Goal: Transaction & Acquisition: Purchase product/service

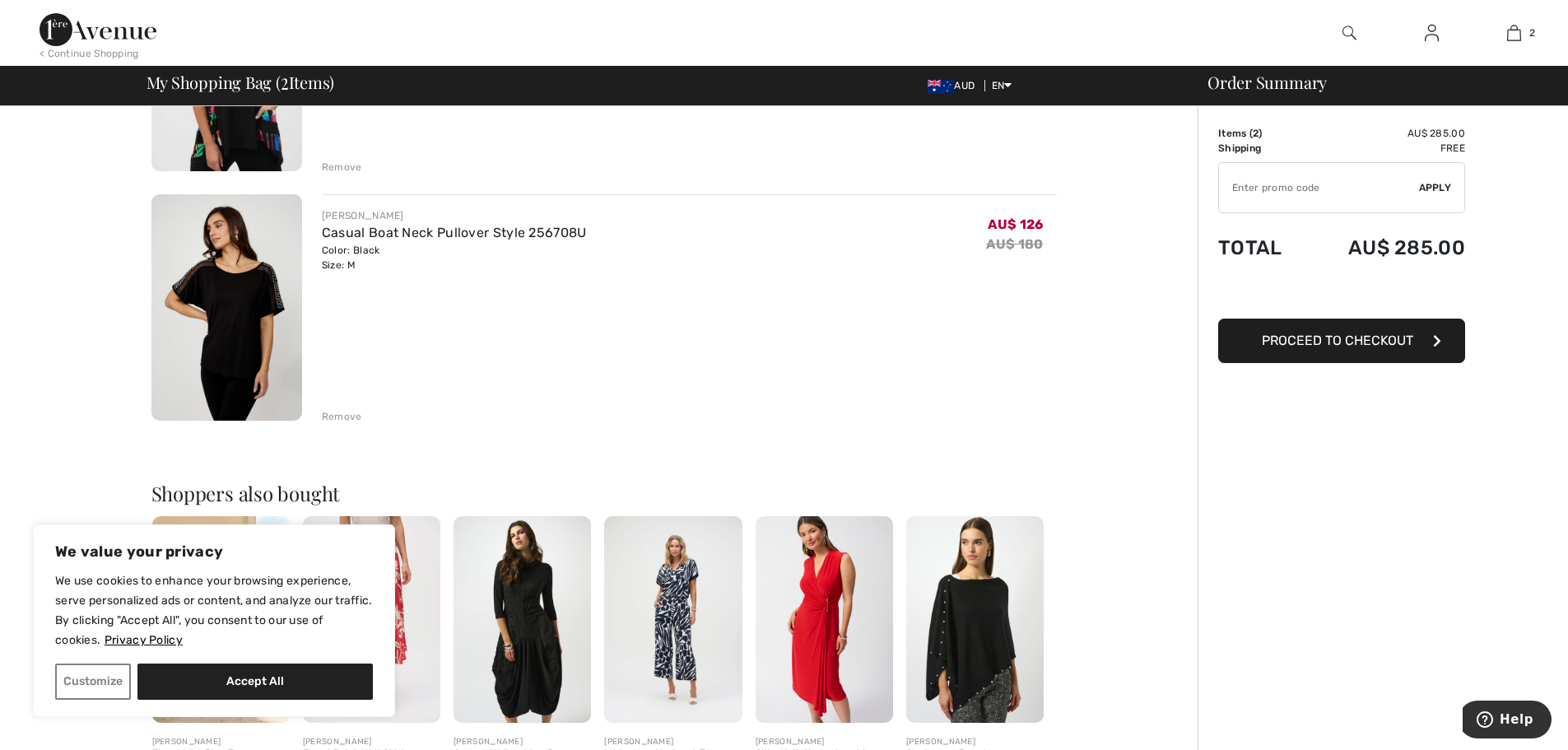
scroll to position [329, 0]
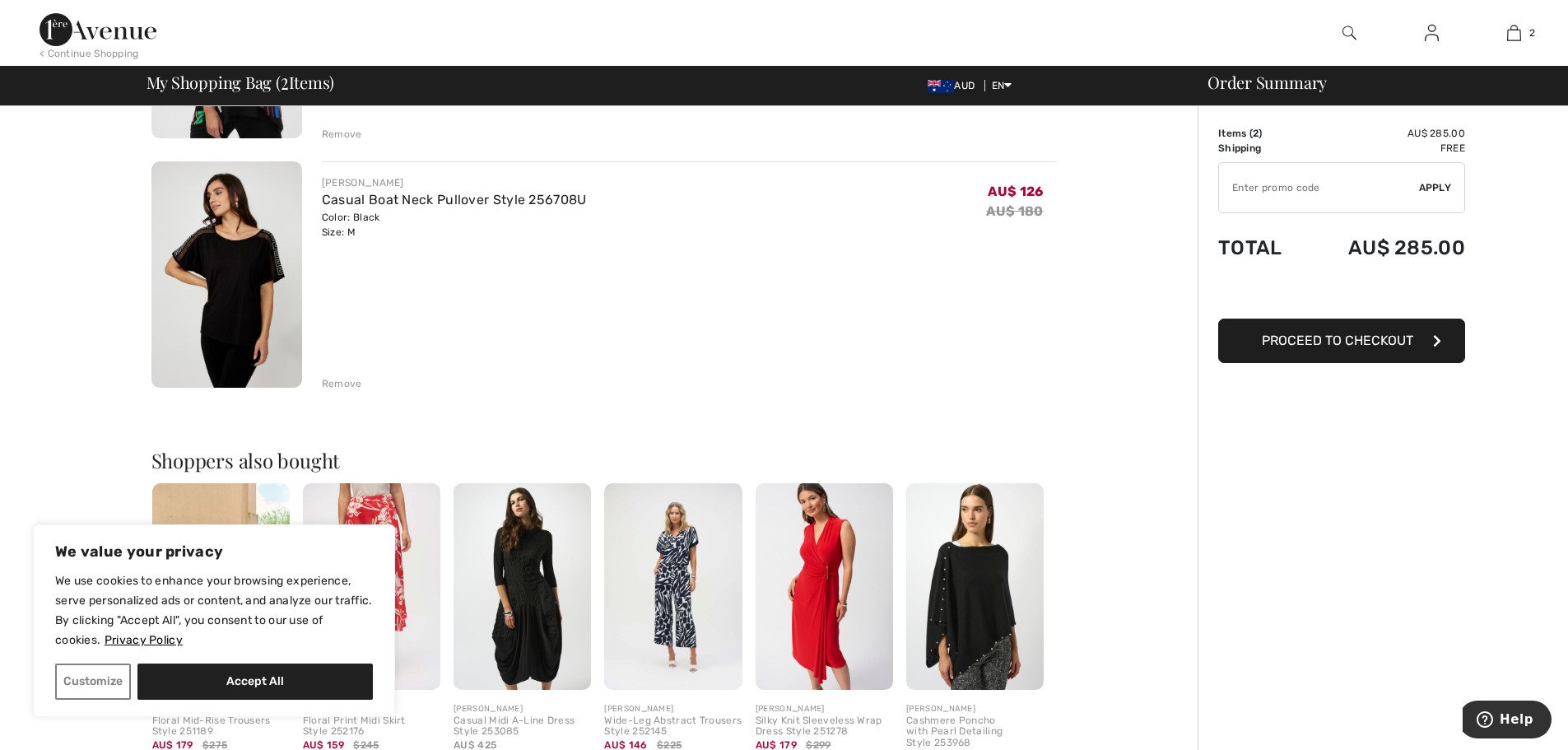
click at [1297, 339] on span "Proceed to Checkout" at bounding box center [1337, 341] width 152 height 16
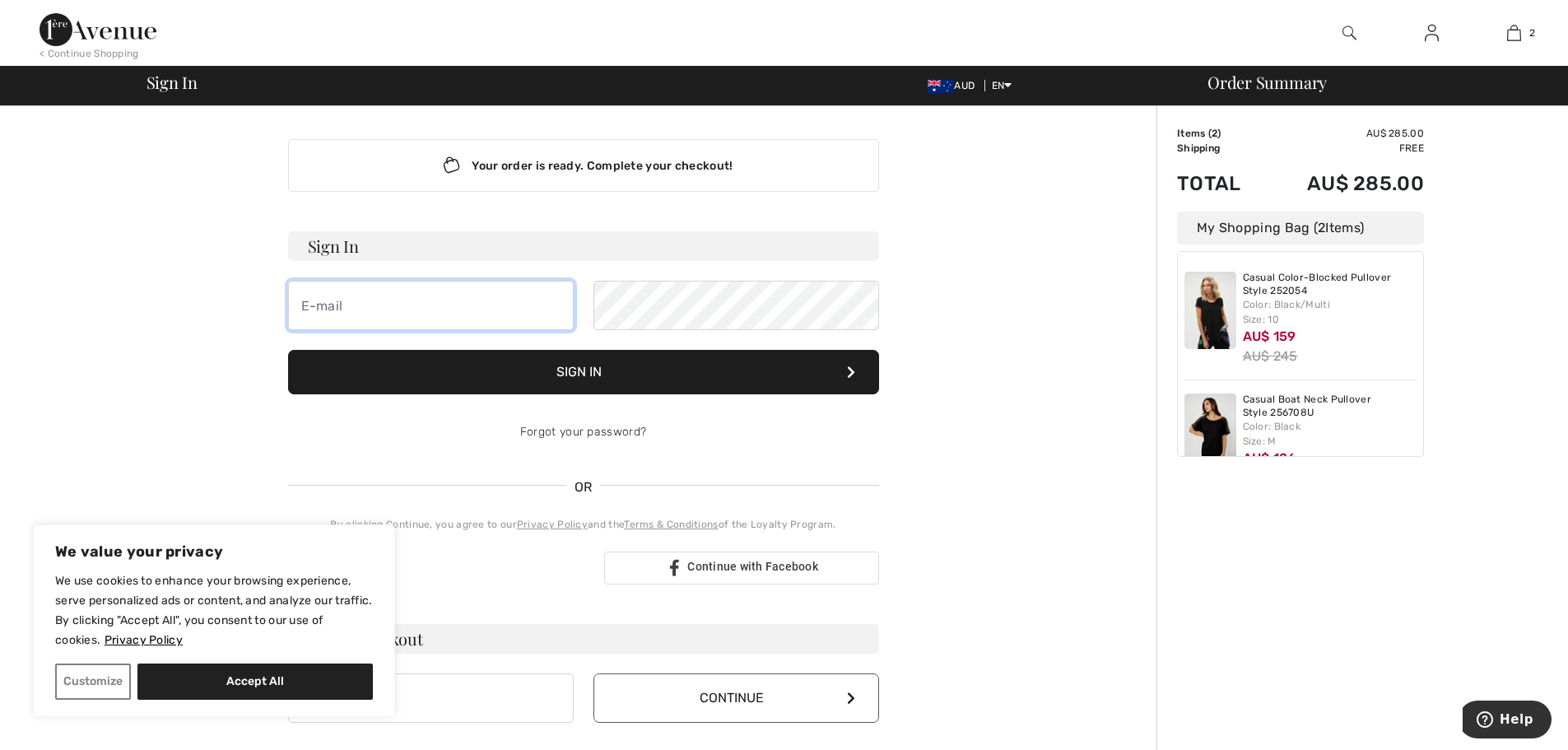
click at [337, 304] on input "email" at bounding box center [431, 305] width 286 height 50
type input "bente@dankitchens.com.au"
click at [576, 369] on button "Sign In" at bounding box center [584, 372] width 591 height 44
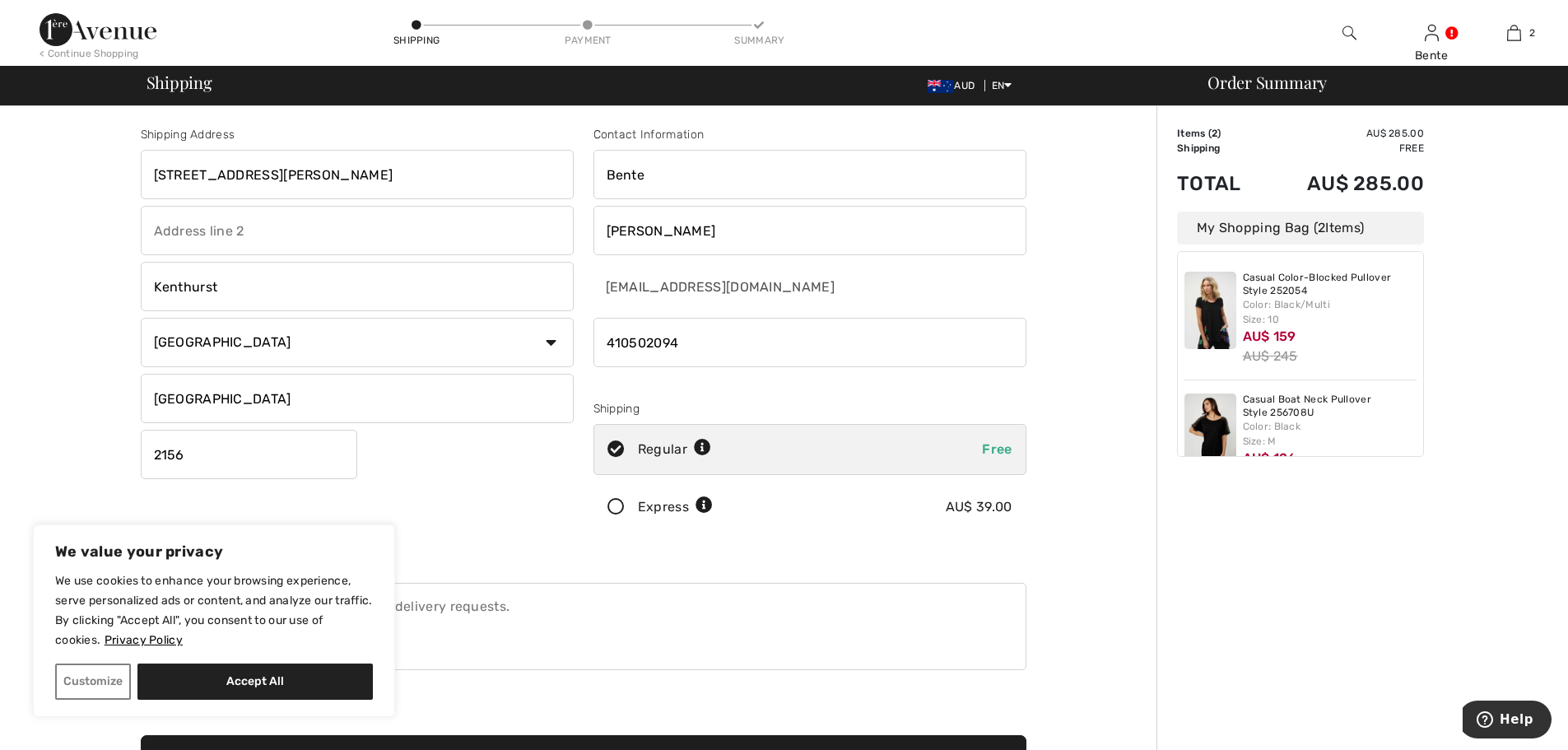
drag, startPoint x: 274, startPoint y: 177, endPoint x: 115, endPoint y: 179, distance: 159.0
click at [115, 179] on div "Shipping Address 9 Campbell Road Kenthurst Country Canada United States Afghani…" at bounding box center [583, 589] width 1146 height 967
type input "[STREET_ADDRESS]"
drag, startPoint x: 238, startPoint y: 286, endPoint x: 113, endPoint y: 285, distance: 125.0
click at [113, 285] on div "Shipping Address 26 Prime Drive Kenthurst Country Canada United States Afghanis…" at bounding box center [583, 589] width 1146 height 967
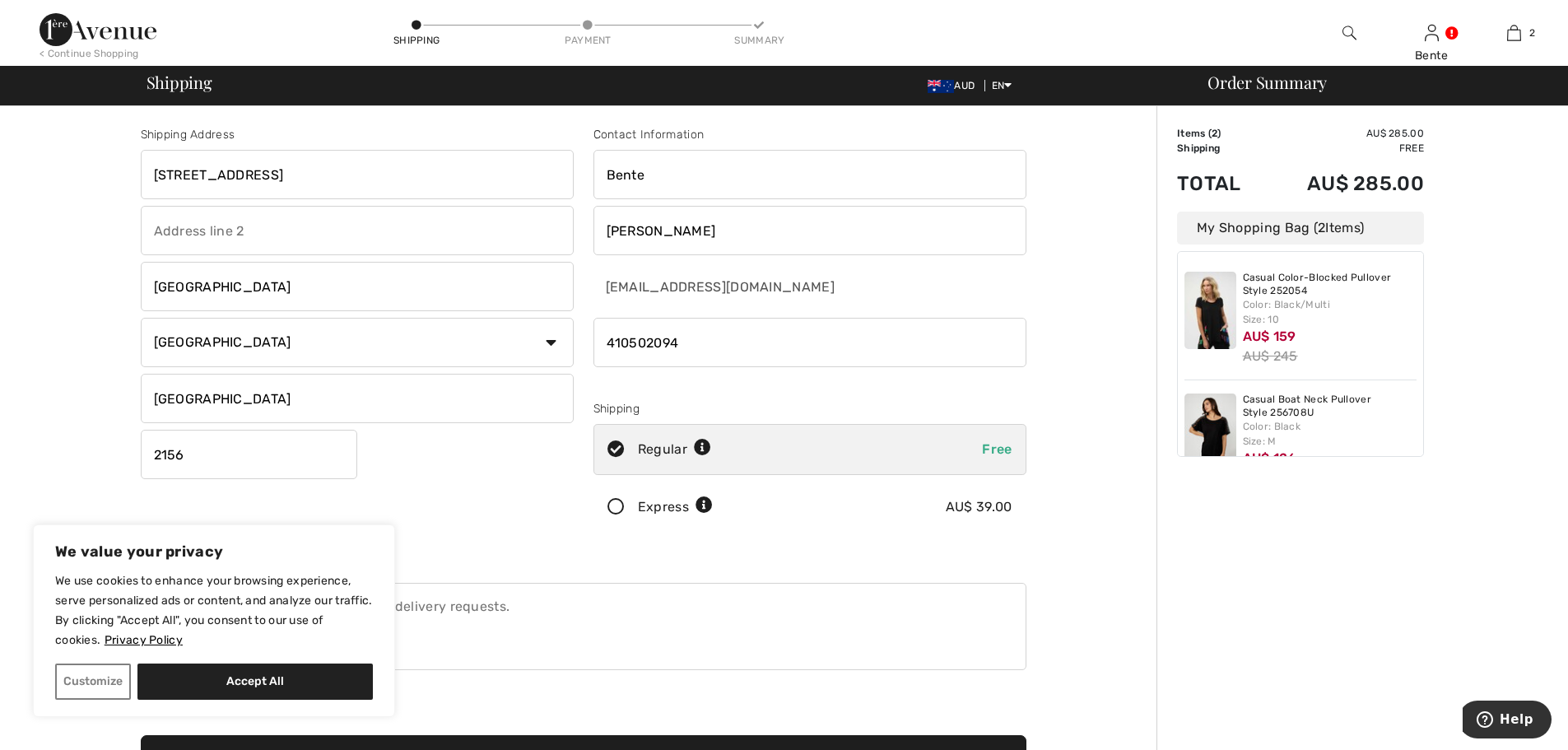
type input "Seven Hills"
drag, startPoint x: 170, startPoint y: 454, endPoint x: 200, endPoint y: 455, distance: 30.0
click at [200, 455] on input "2156" at bounding box center [249, 454] width 217 height 50
type input "2147"
click at [878, 534] on div "Contact Information Bente Madsen bente@dankitchens.com.au Shipping Regular Free…" at bounding box center [810, 333] width 453 height 414
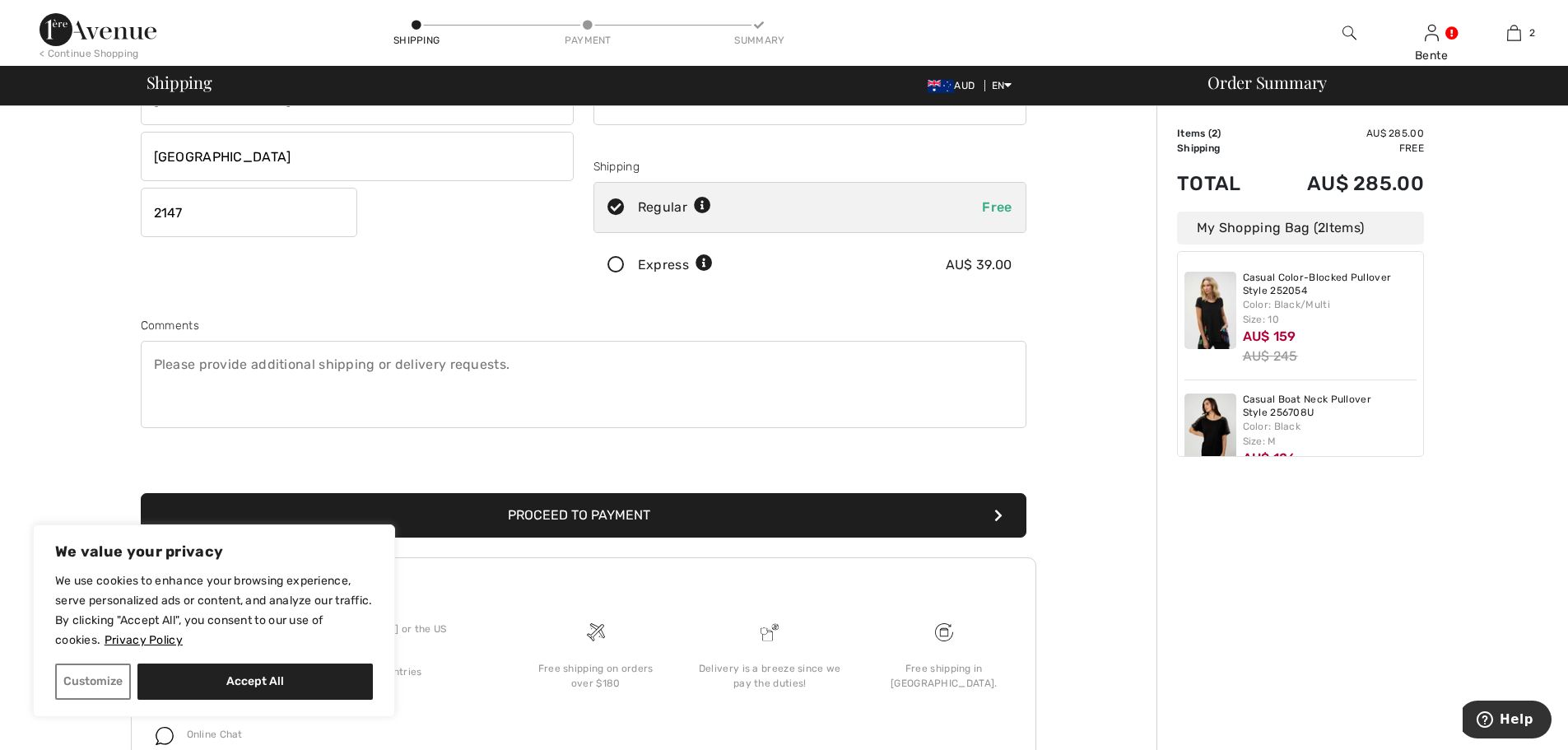
scroll to position [247, 0]
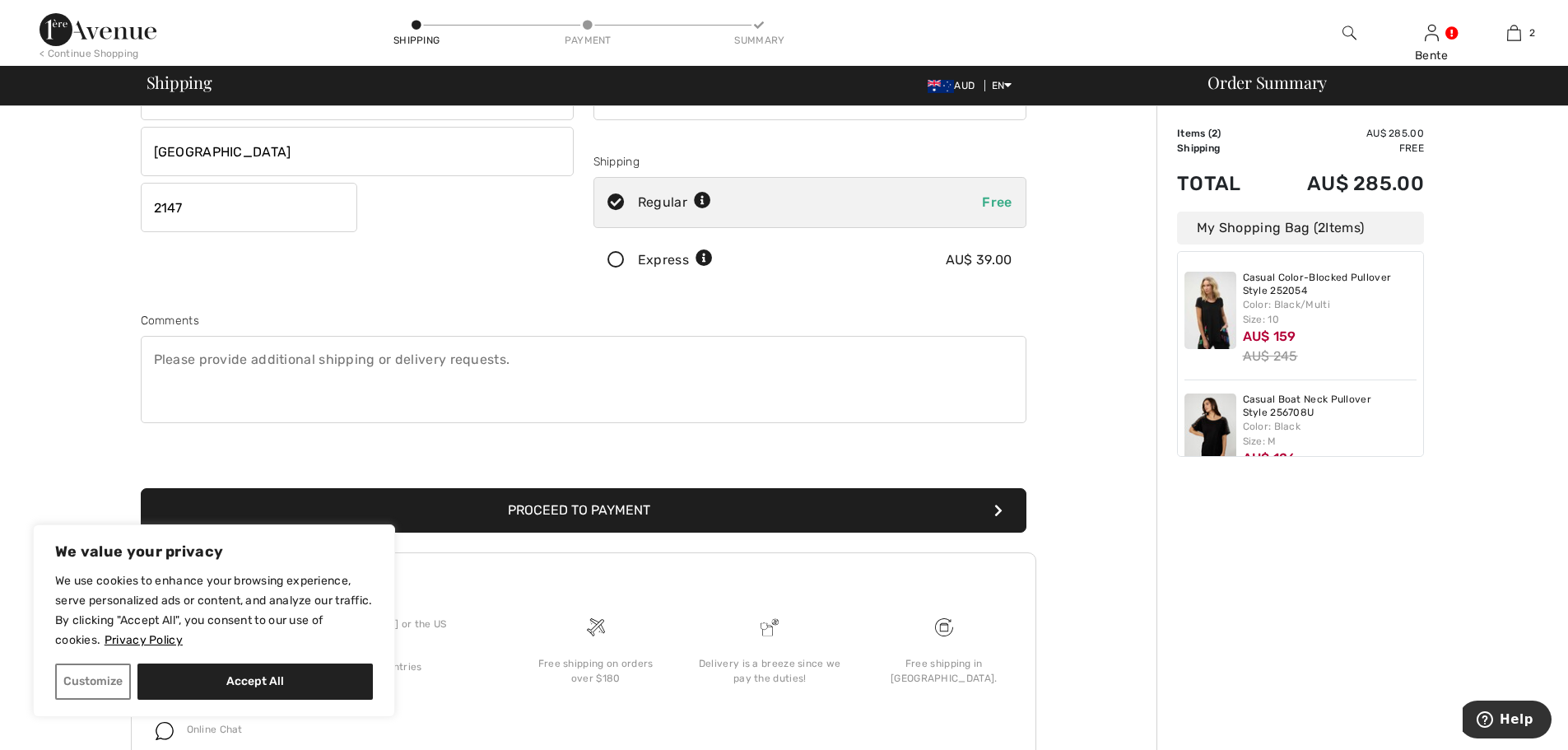
click at [616, 509] on button "Proceed to Payment" at bounding box center [584, 510] width 886 height 44
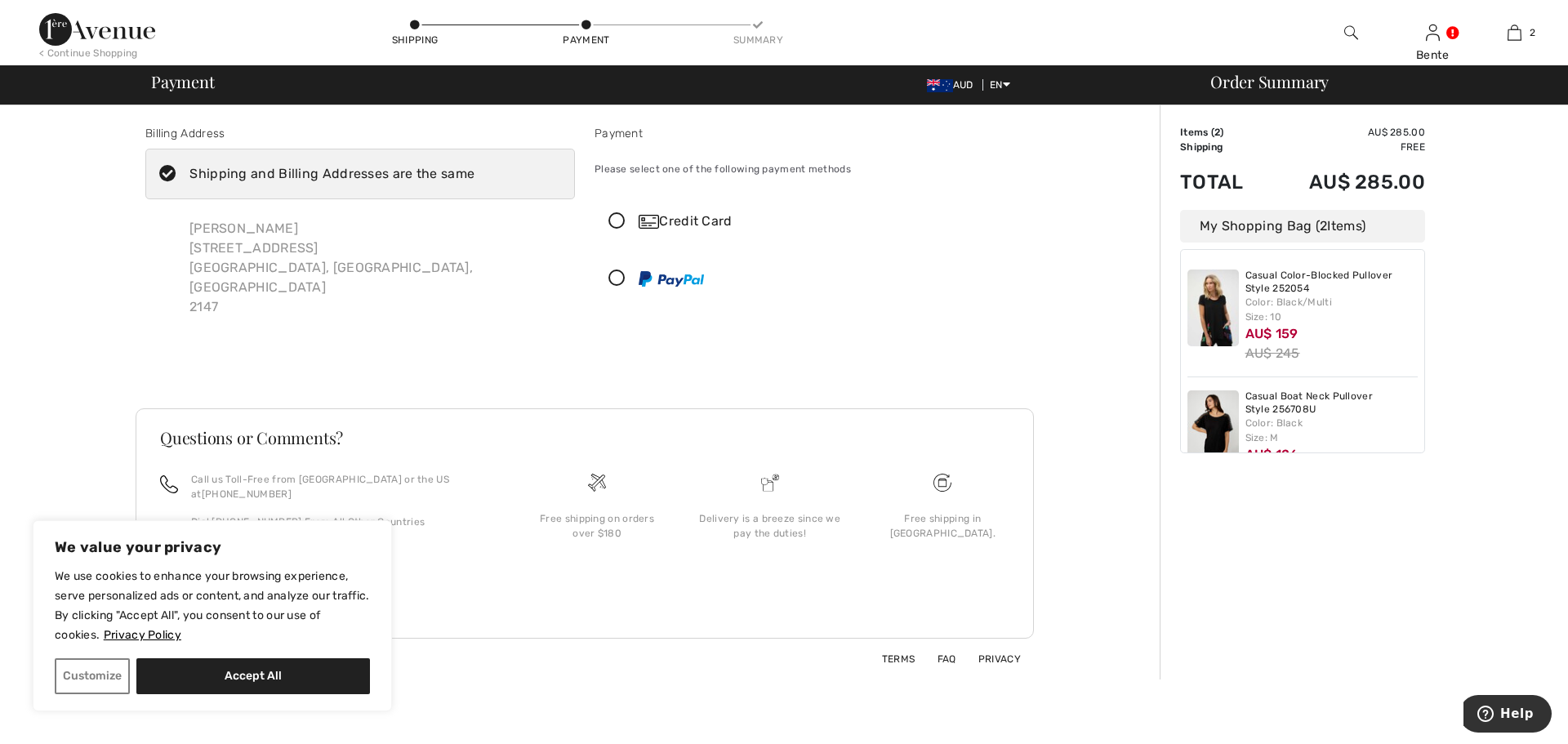
click at [615, 218] on icon at bounding box center [616, 221] width 43 height 17
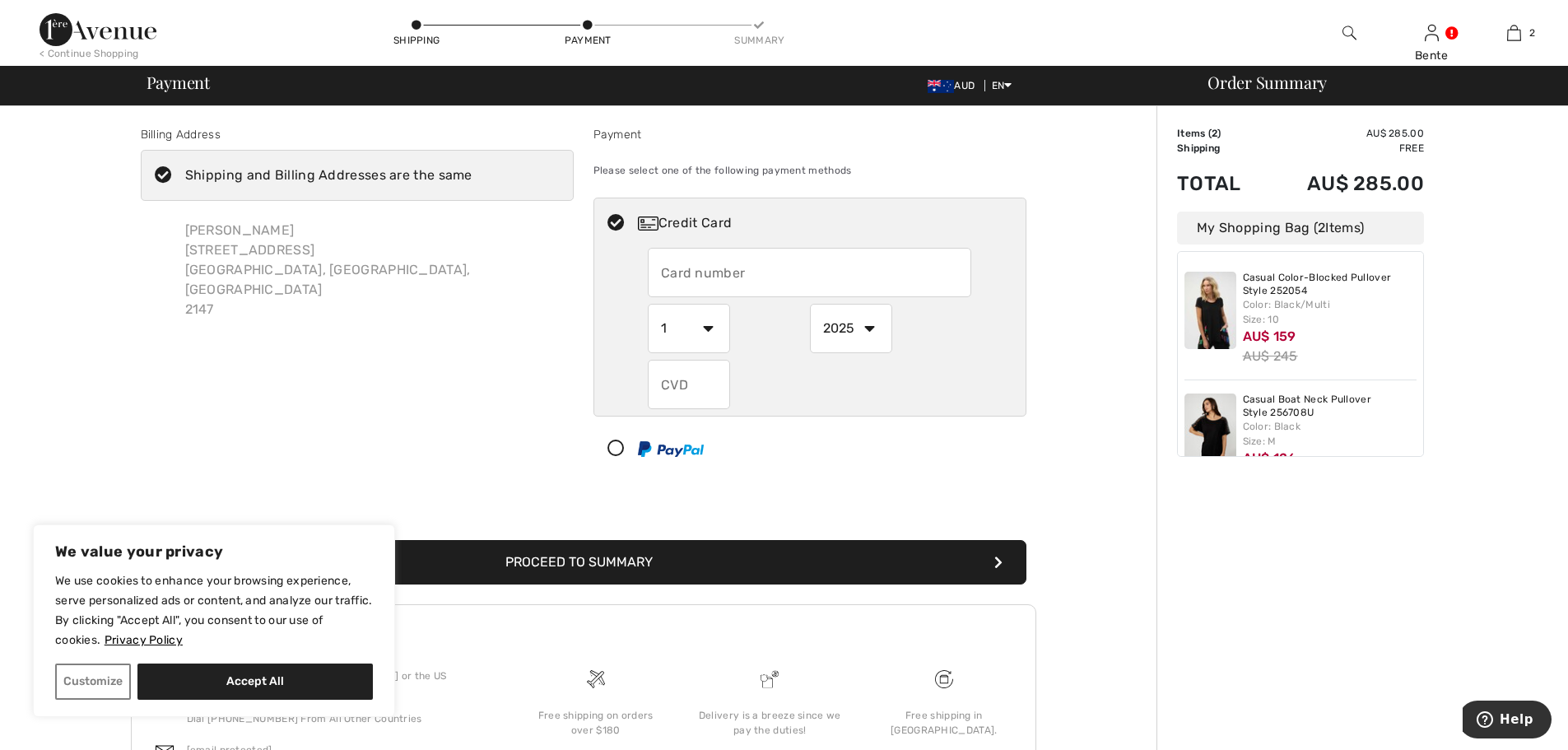
click at [669, 273] on input "text" at bounding box center [809, 272] width 324 height 50
type input "5163103007443744"
click at [706, 328] on select "1 2 3 4 5 6 7 8 9 10 11 12" at bounding box center [689, 328] width 83 height 50
select select "3"
click at [648, 304] on select "1 2 3 4 5 6 7 8 9 10 11 12" at bounding box center [689, 328] width 83 height 50
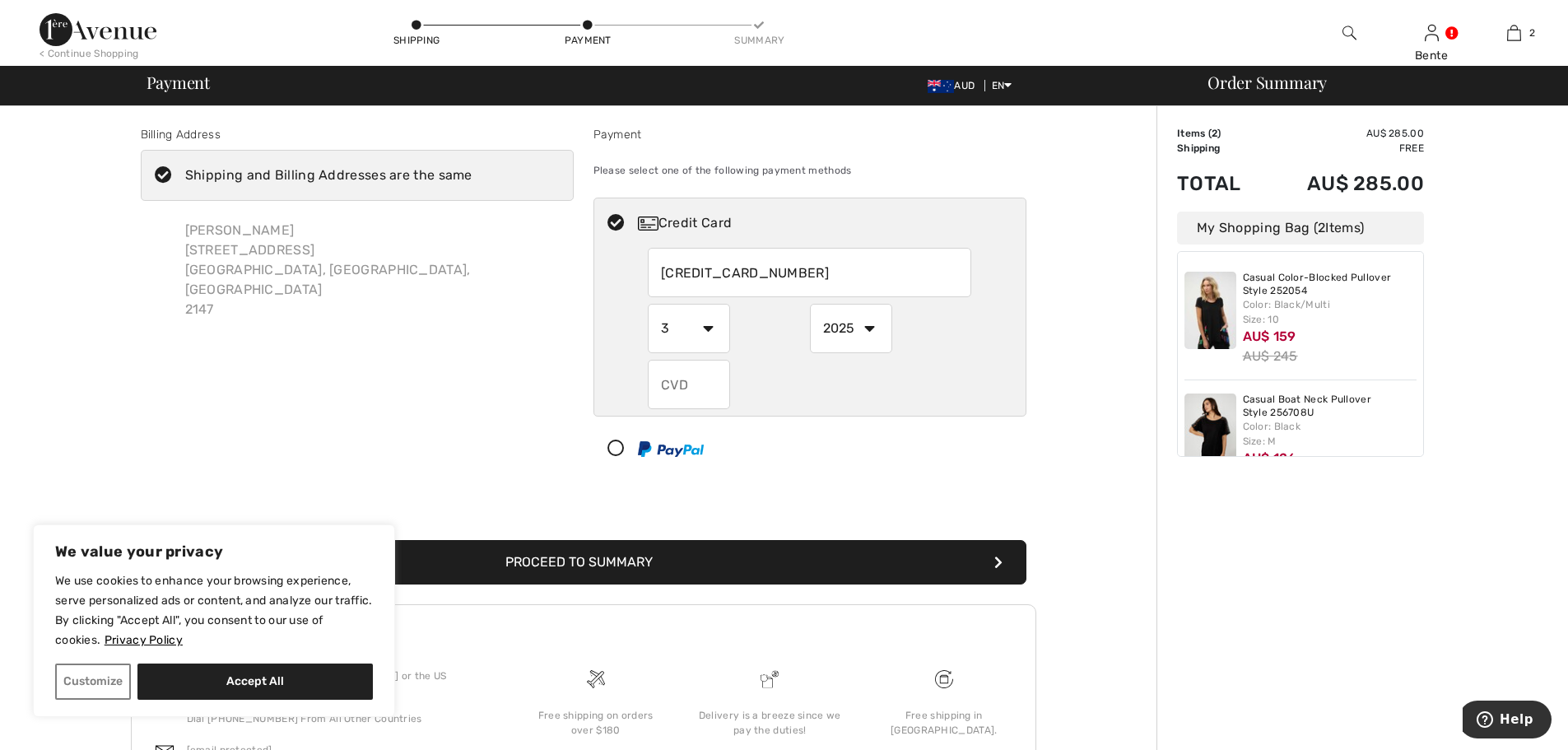
click at [869, 327] on select "2025 2026 2027 2028 2029 2030 2031 2032 2033 2034 2035" at bounding box center [851, 328] width 83 height 50
select select "2028"
click at [810, 304] on select "2025 2026 2027 2028 2029 2030 2031 2032 2033 2034 2035" at bounding box center [851, 328] width 83 height 50
click at [594, 556] on button "Proceed to Summary" at bounding box center [584, 562] width 886 height 44
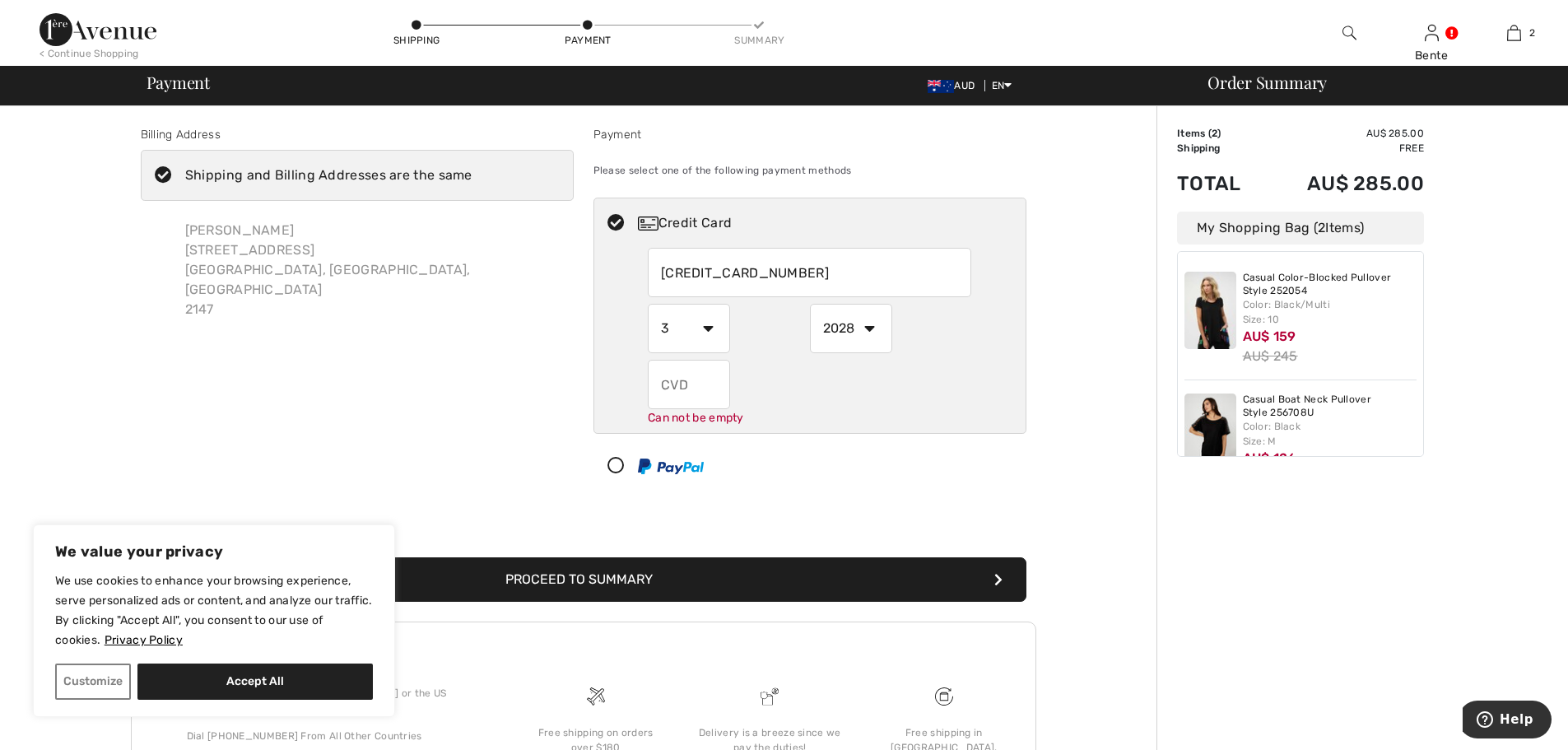
scroll to position [130, 0]
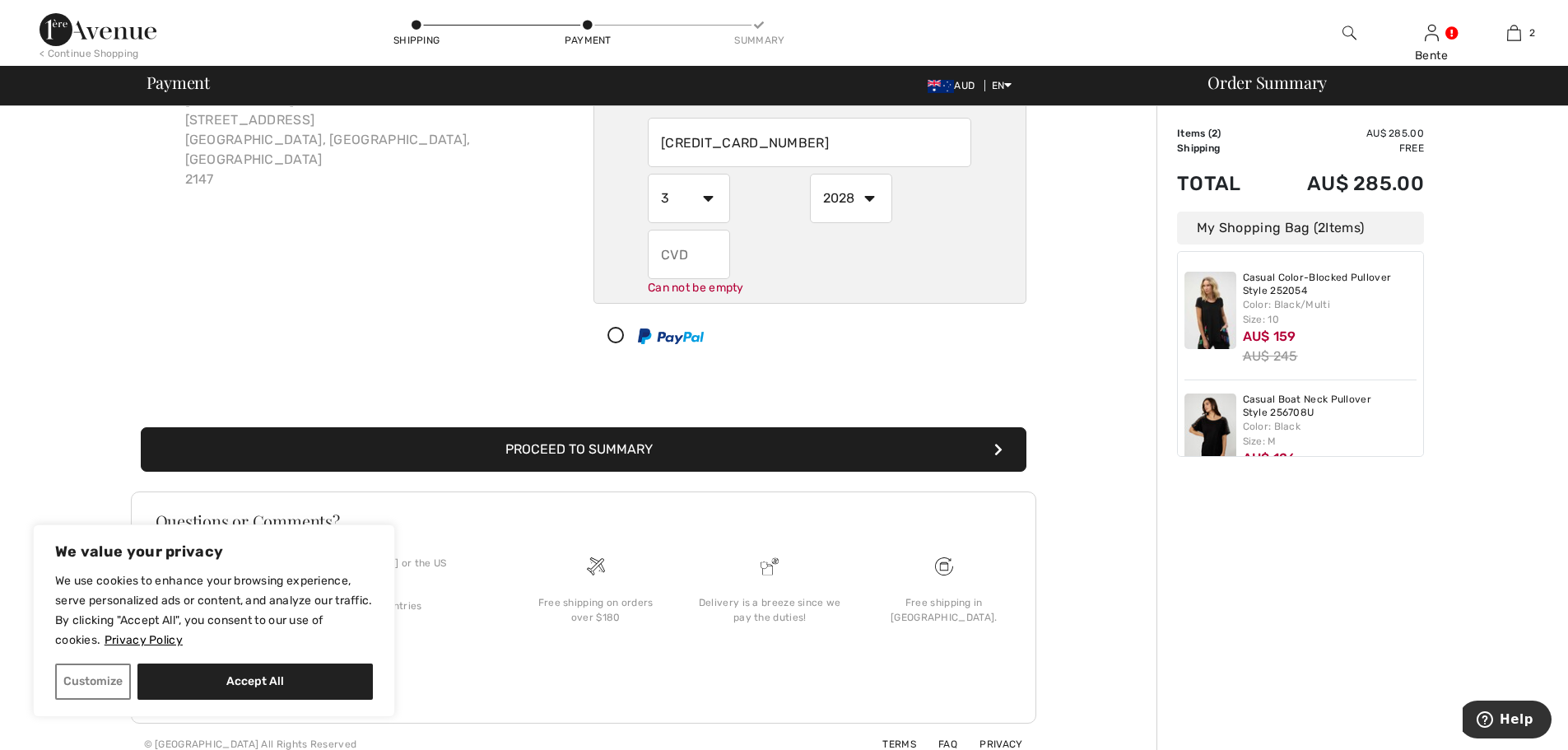
drag, startPoint x: 700, startPoint y: 263, endPoint x: 617, endPoint y: 256, distance: 83.3
click at [617, 256] on div "5163103007443744 1 2 3 4 5 6 7 8 9 10 11 12 2025 2026 2027 2028 2029 2030 2031 …" at bounding box center [810, 207] width 431 height 178
type input "123"
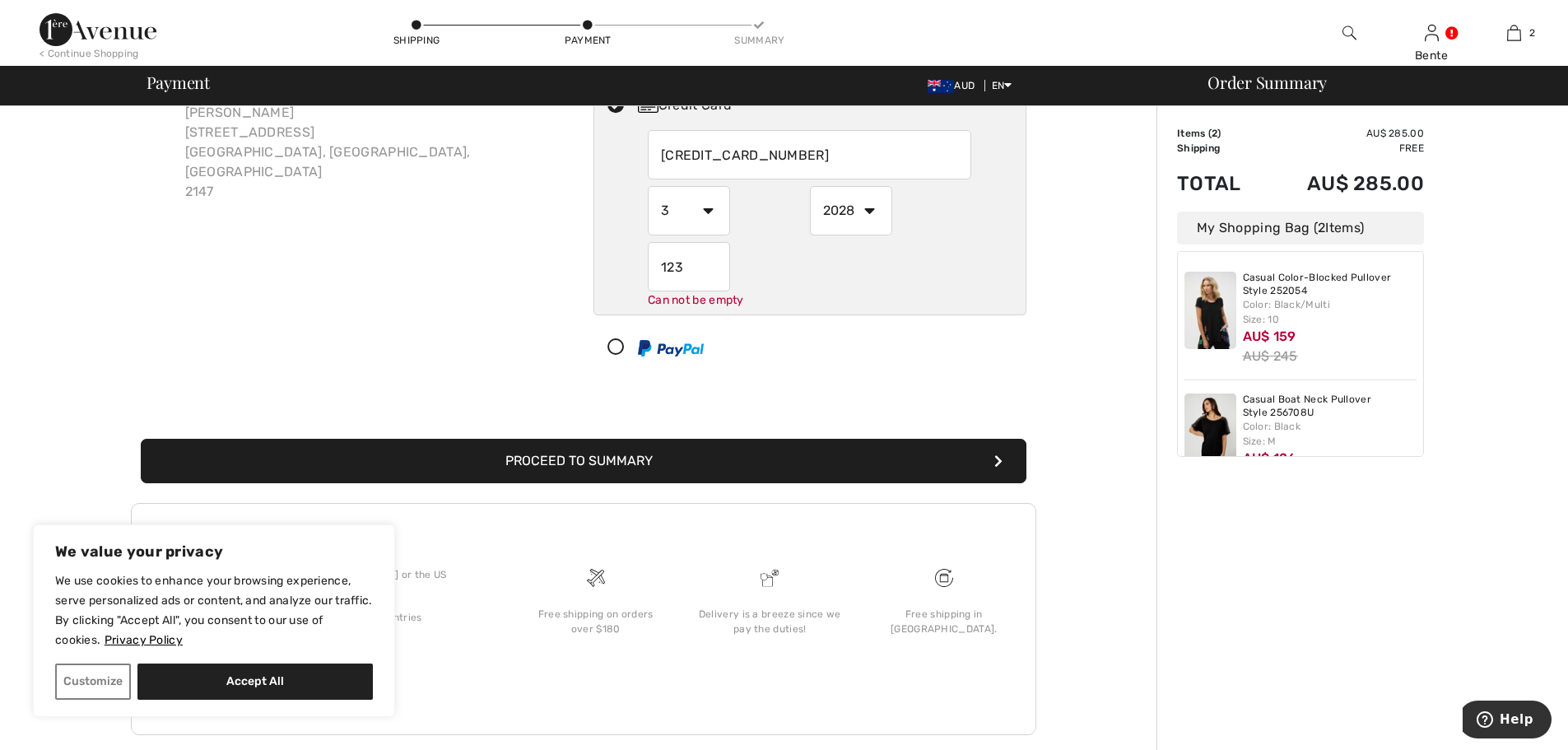
click at [658, 439] on button "Proceed to Summary" at bounding box center [584, 461] width 886 height 44
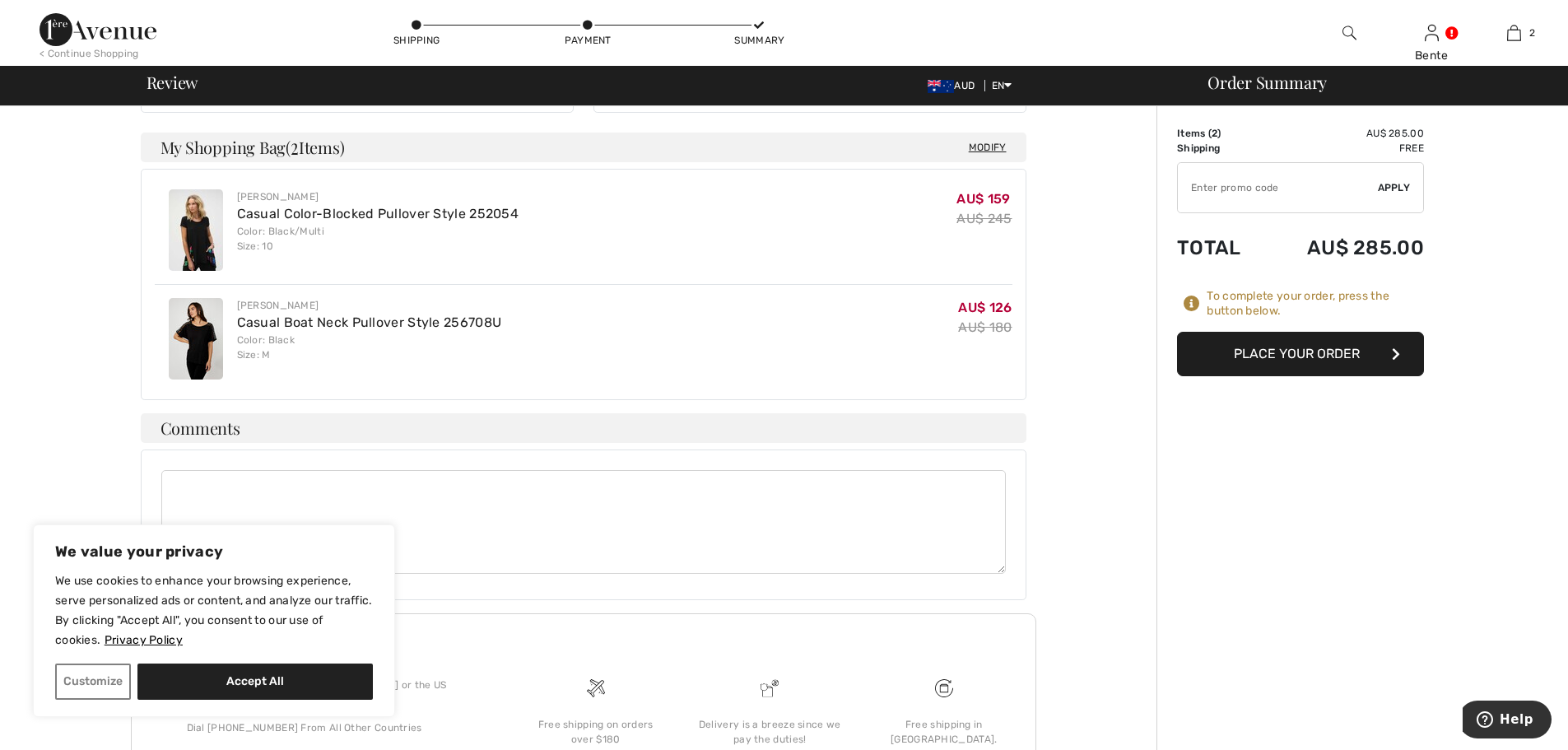
scroll to position [412, 0]
click at [1332, 347] on button "Place Your Order" at bounding box center [1300, 354] width 247 height 44
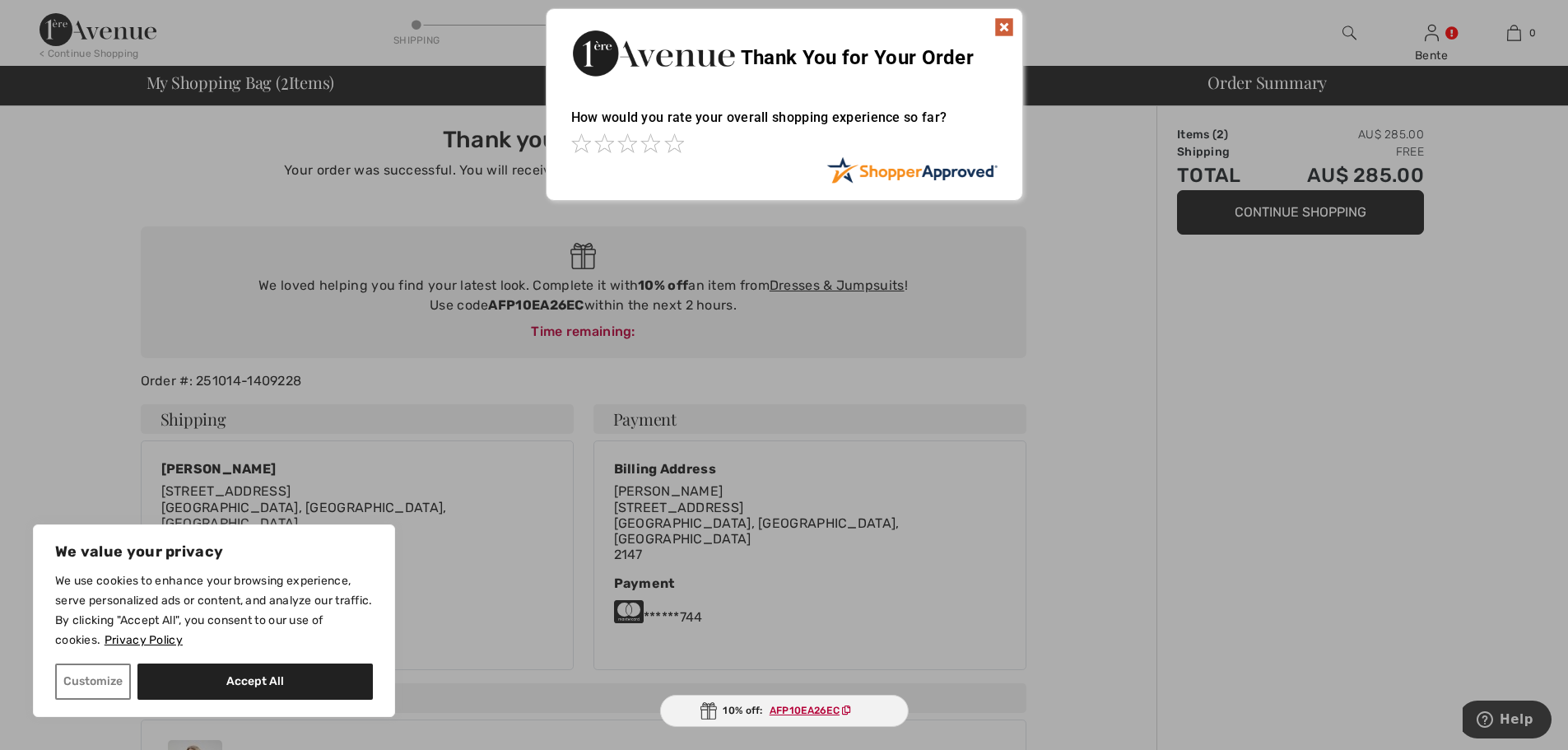
click at [1005, 27] on img at bounding box center [1004, 27] width 20 height 20
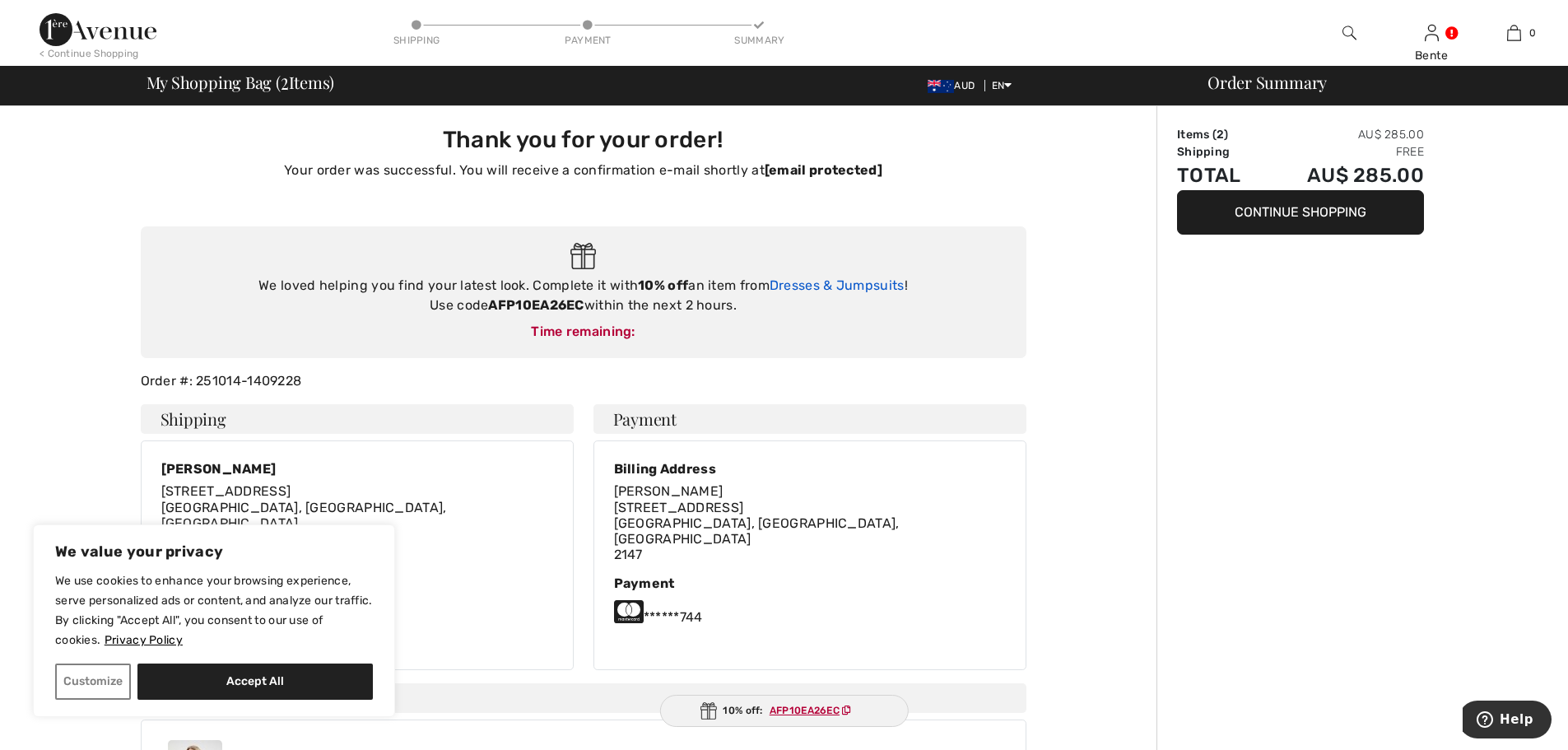
click at [820, 282] on link "Dresses & Jumpsuits" at bounding box center [837, 286] width 135 height 16
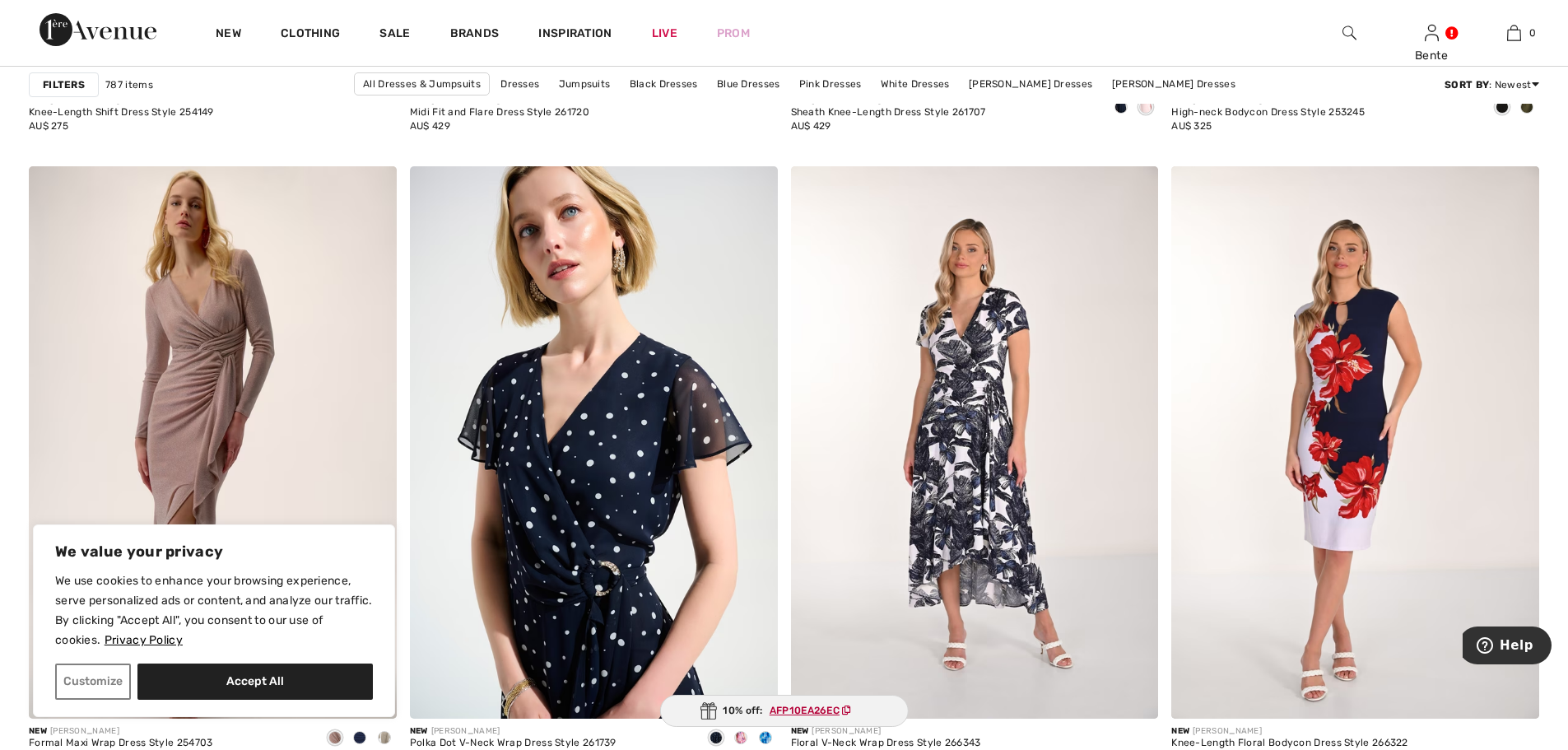
scroll to position [1893, 0]
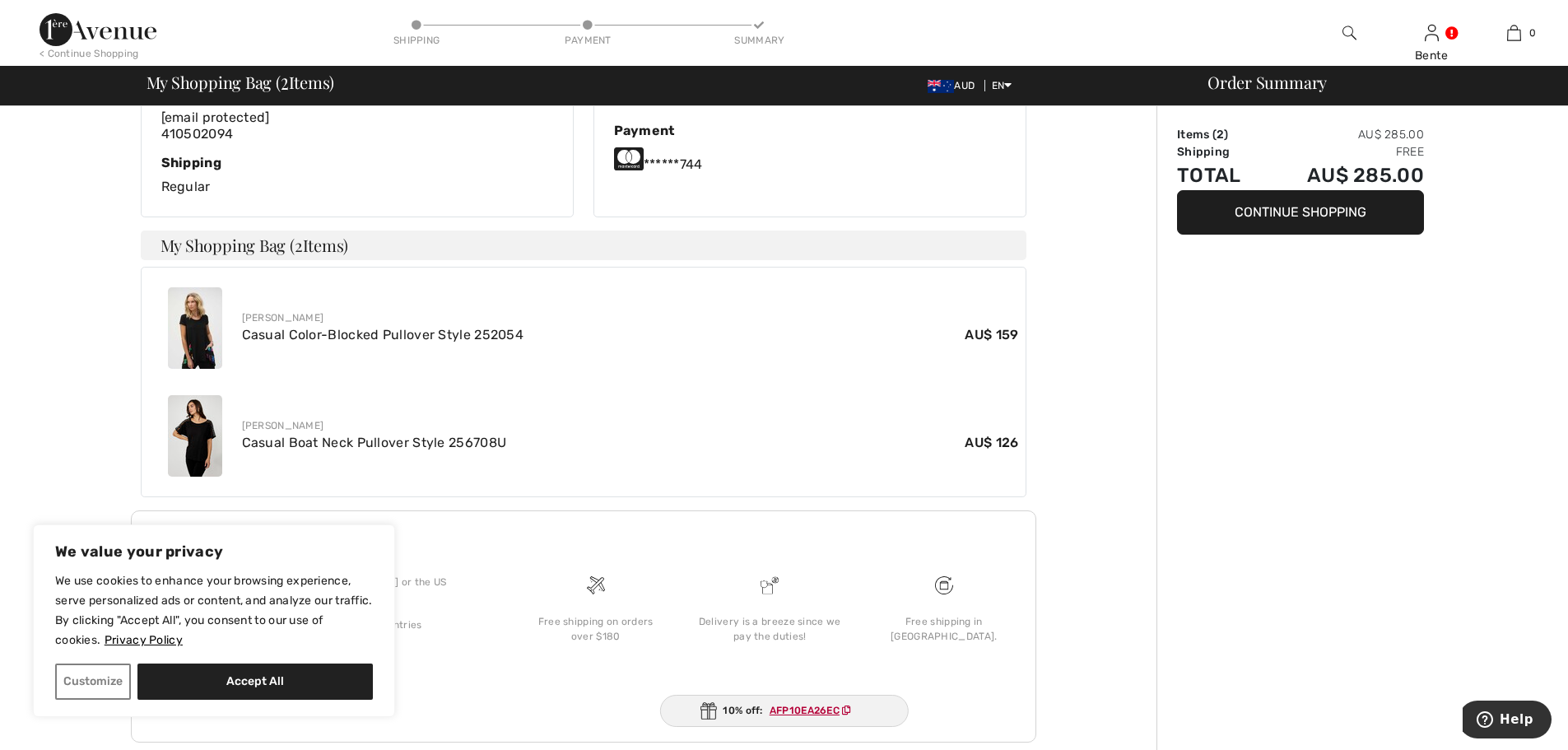
scroll to position [456, 0]
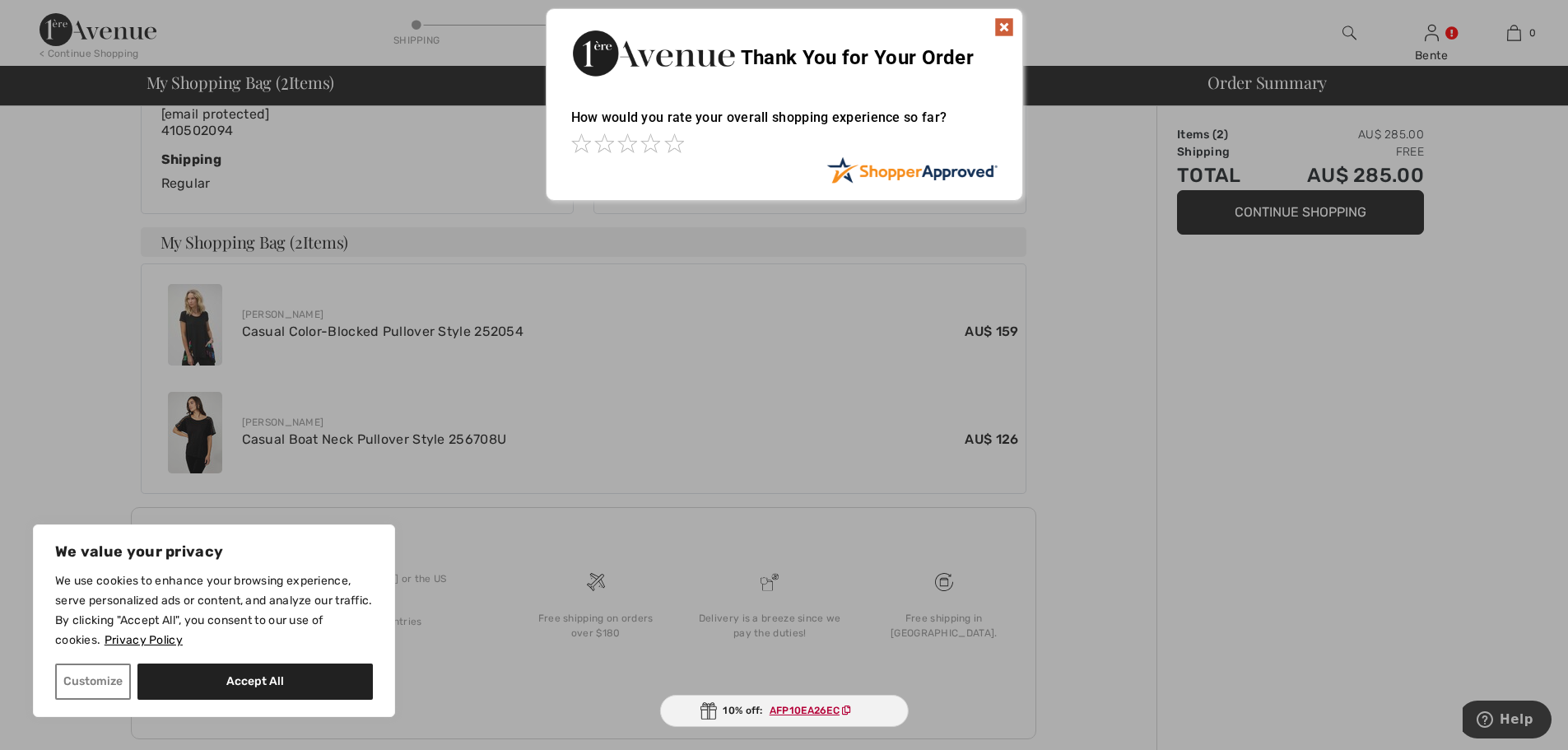
click at [1005, 24] on img at bounding box center [1004, 27] width 20 height 20
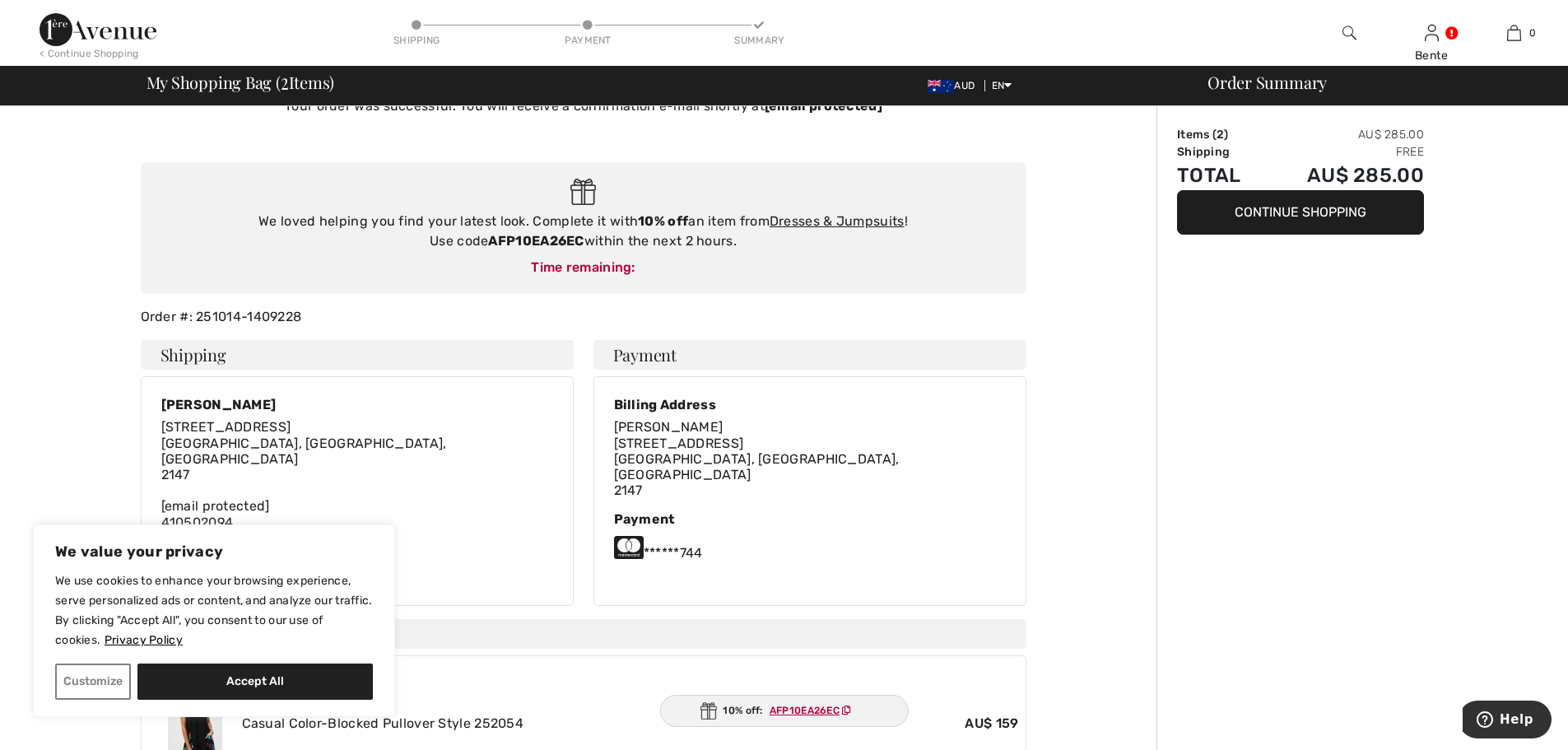
scroll to position [0, 0]
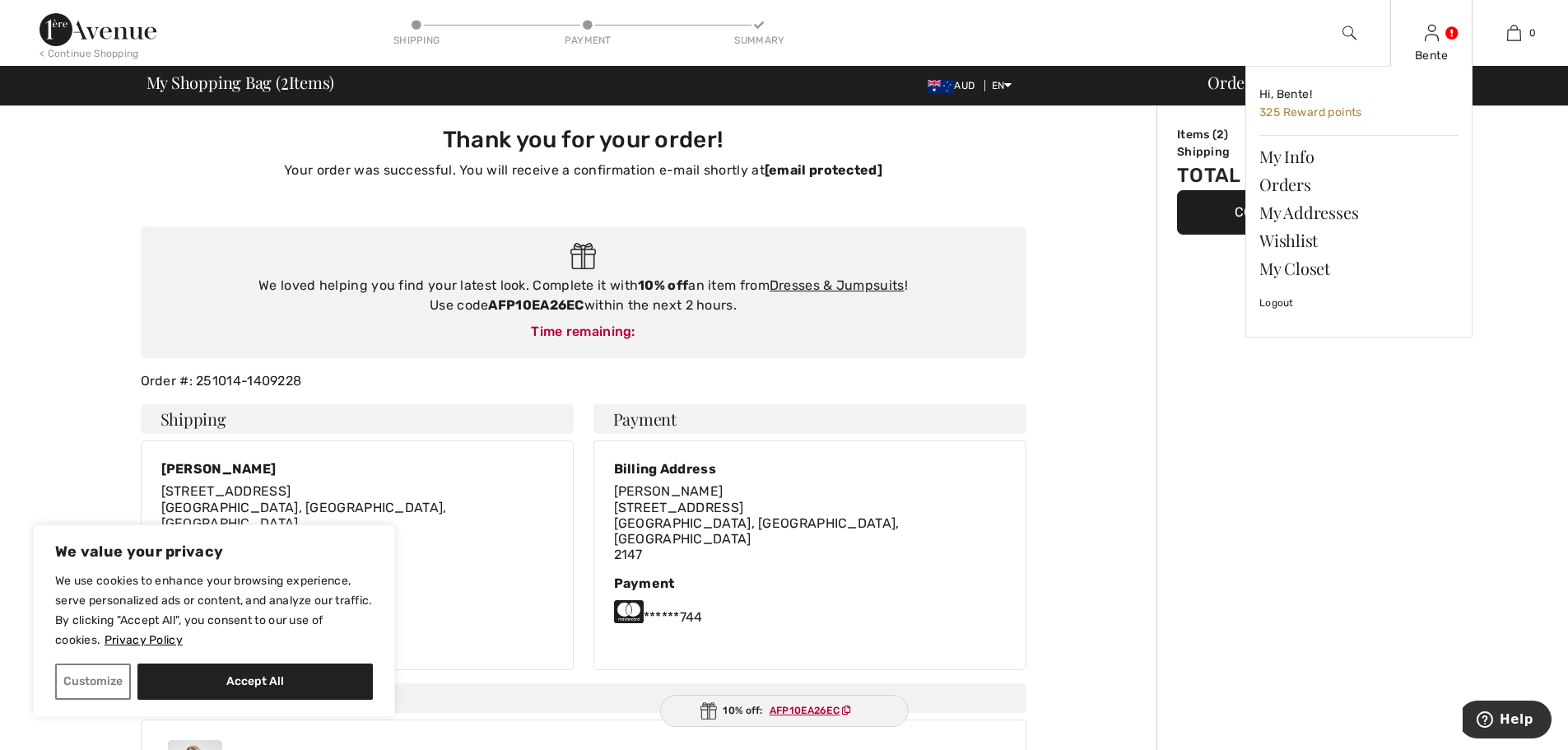
click at [1428, 34] on img at bounding box center [1431, 33] width 14 height 20
click at [1436, 29] on img at bounding box center [1431, 33] width 14 height 20
